Goal: Book appointment/travel/reservation

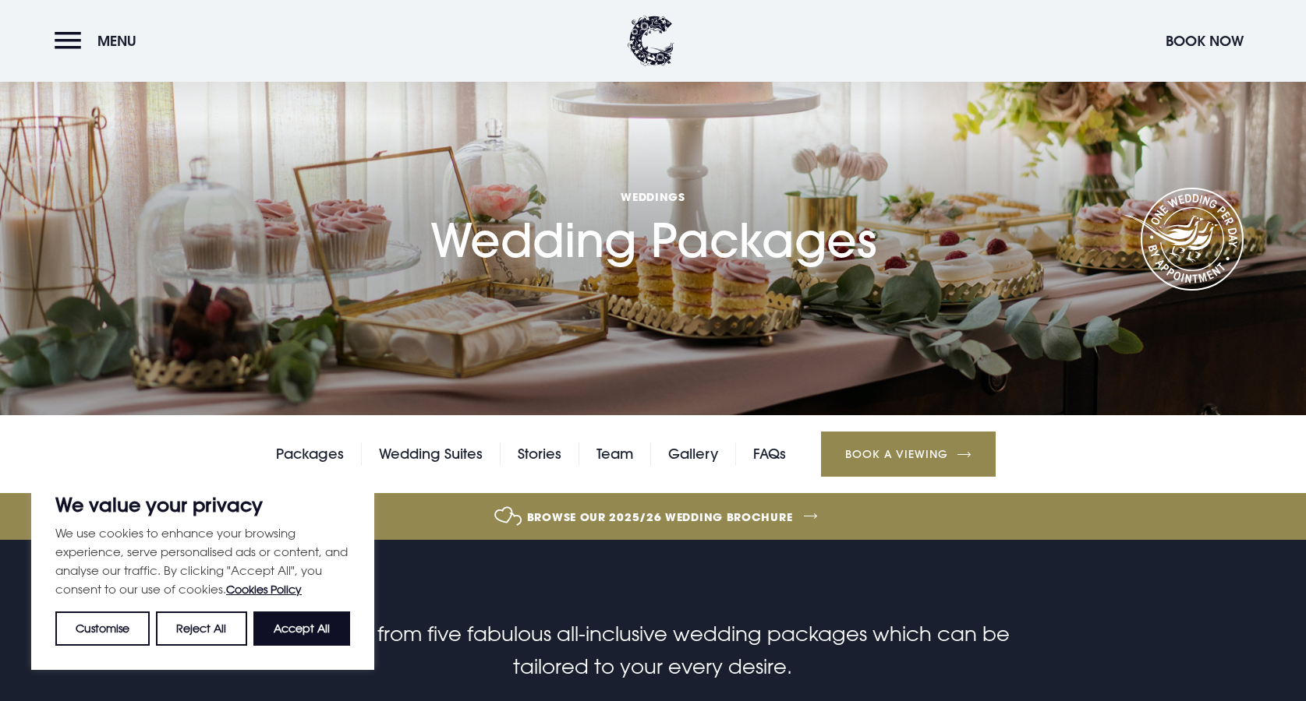
scroll to position [89, 0]
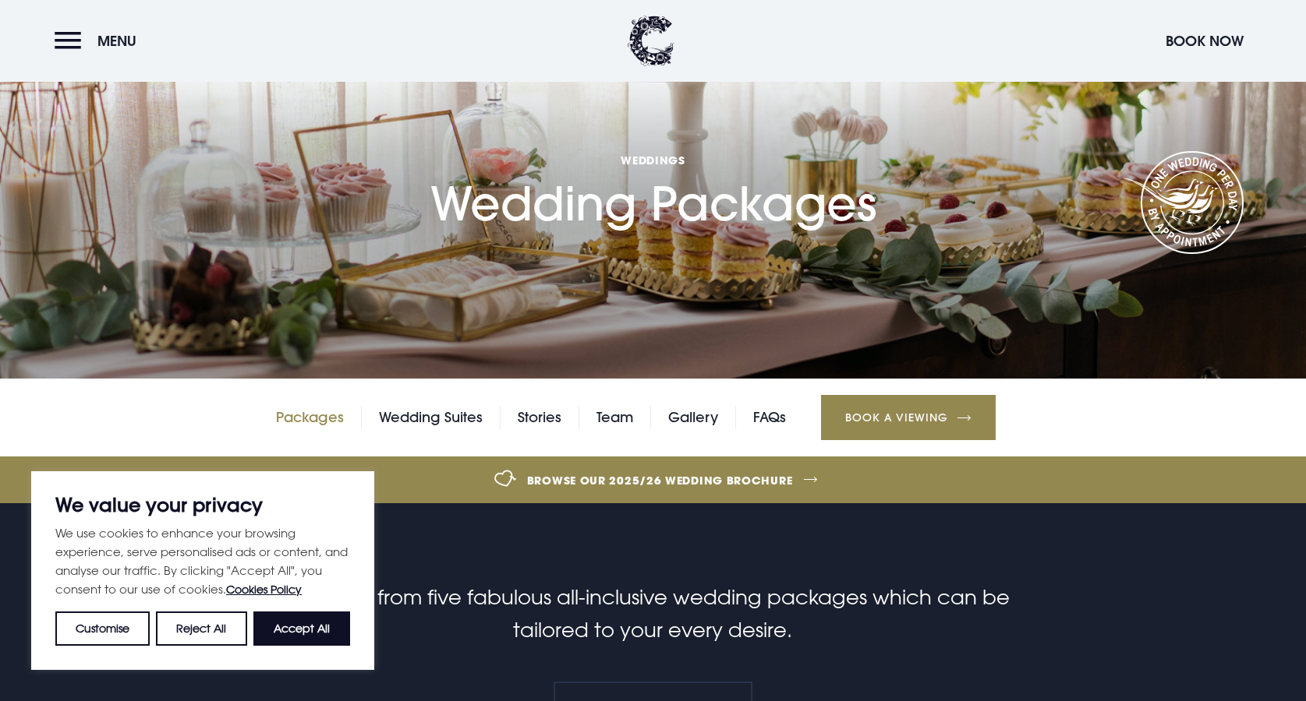
click at [334, 428] on link "Packages" at bounding box center [310, 417] width 68 height 23
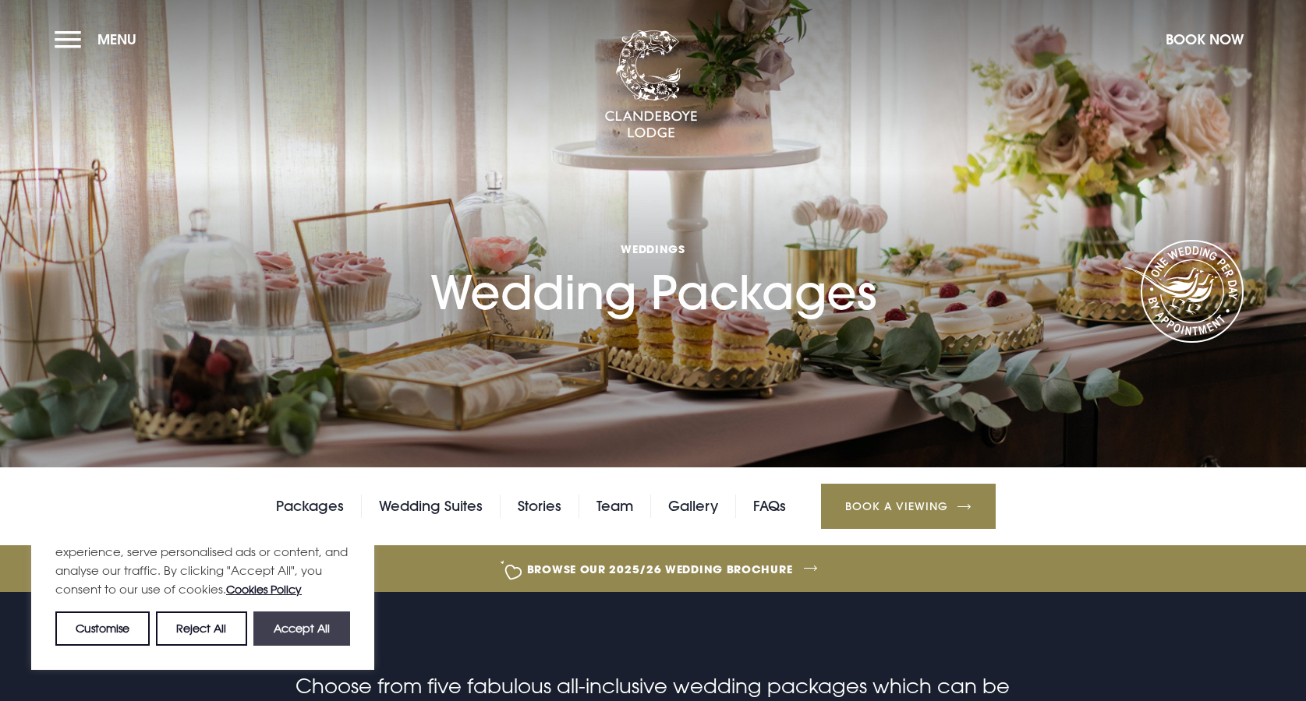
click at [321, 631] on button "Accept All" at bounding box center [301, 629] width 97 height 34
checkbox input "true"
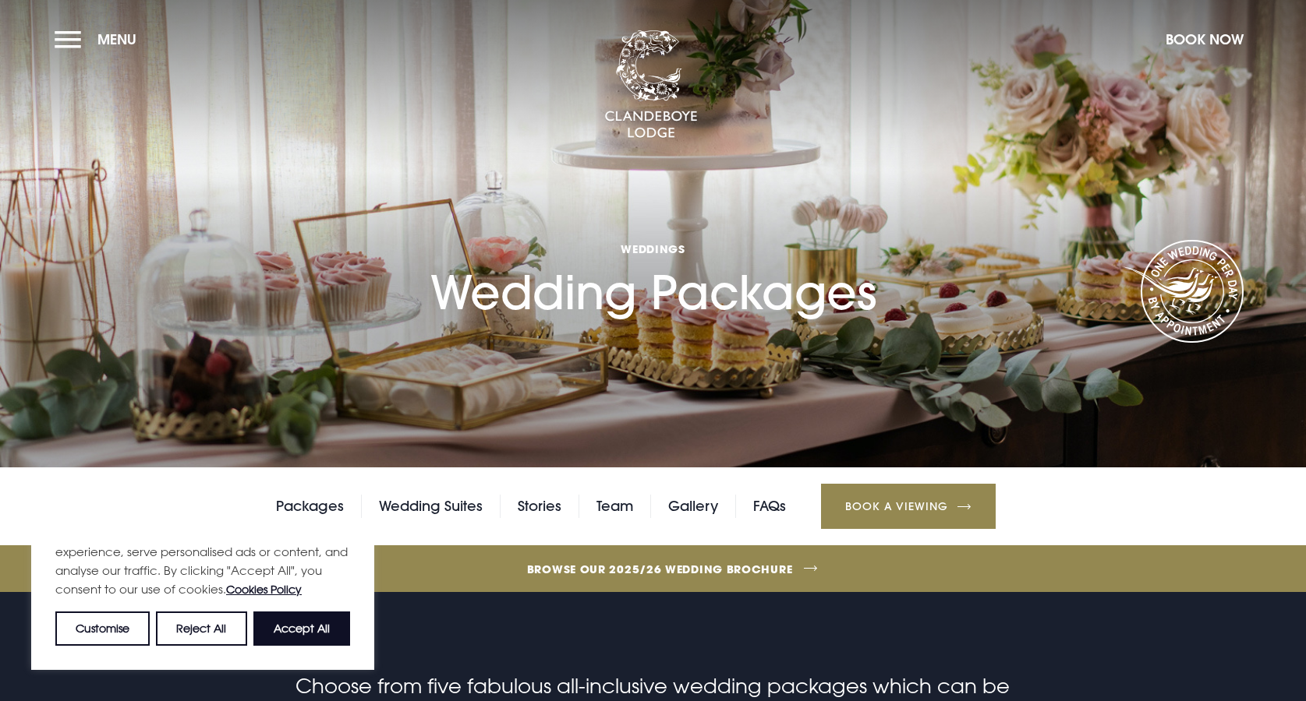
checkbox input "true"
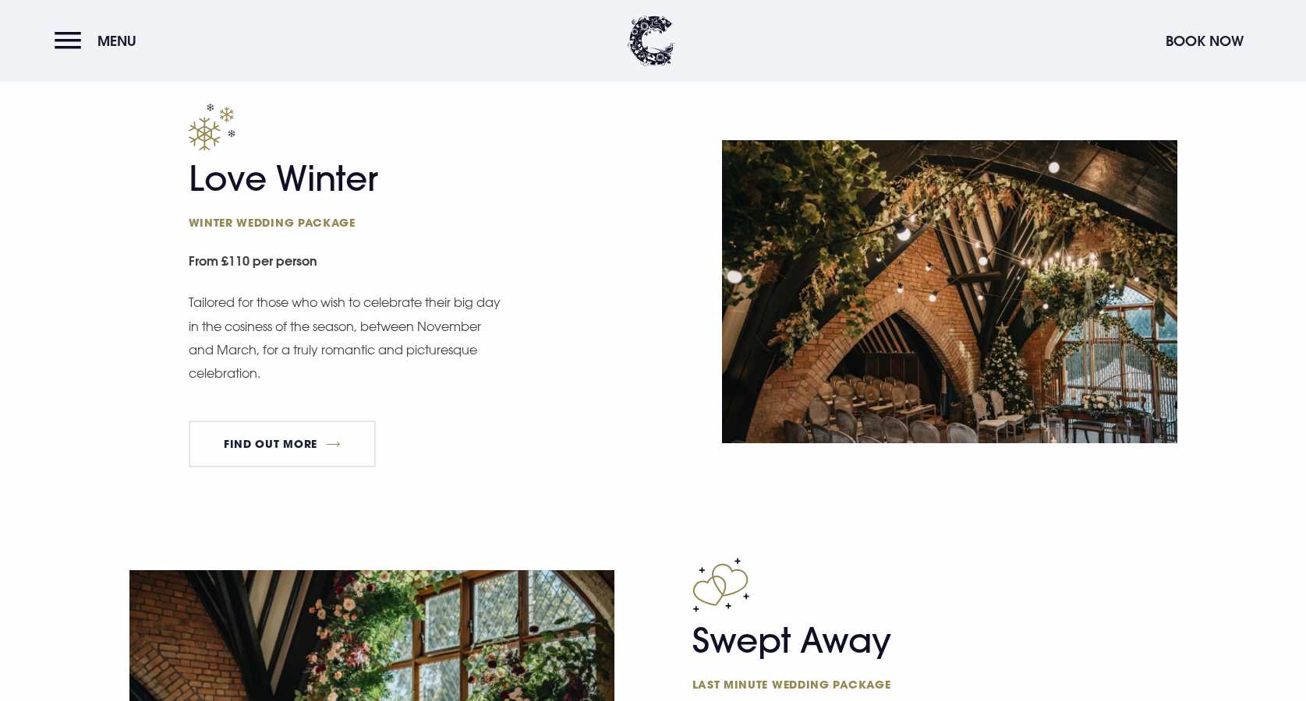
scroll to position [803, 0]
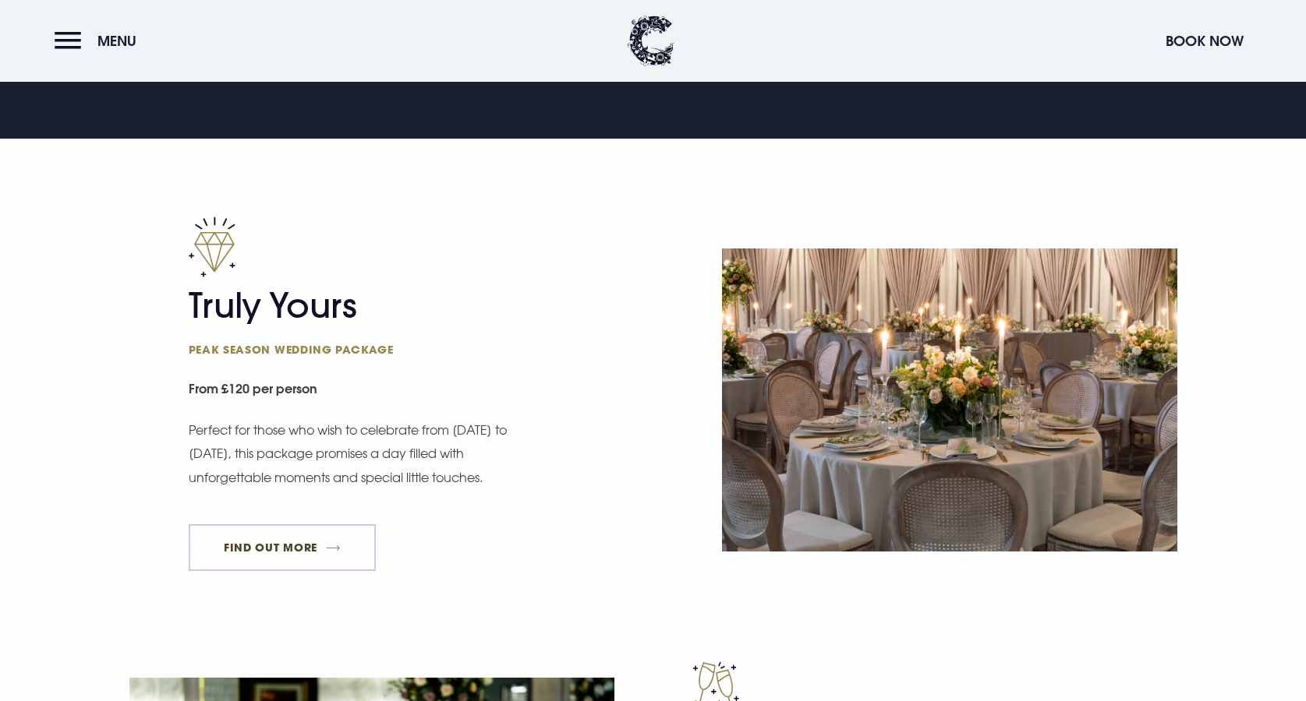
click at [321, 542] on link "FIND OUT MORE" at bounding box center [283, 548] width 188 height 47
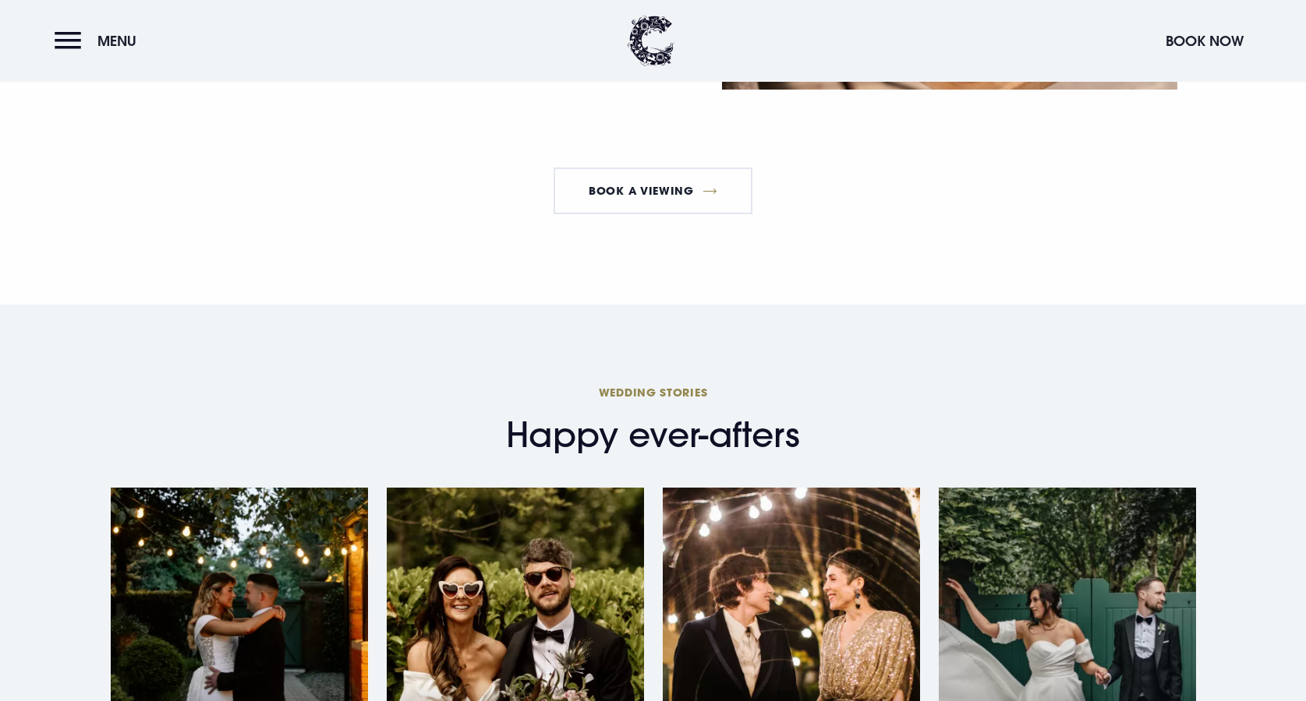
scroll to position [2228, 0]
